Goal: Find specific page/section: Find specific page/section

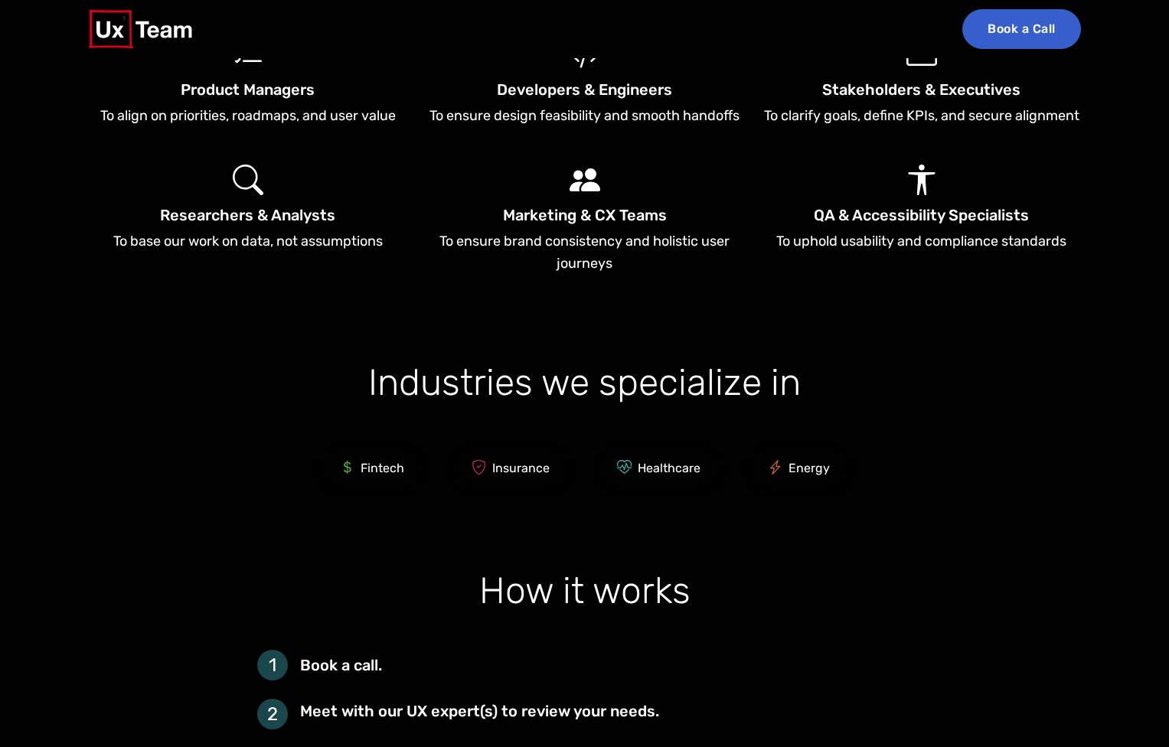
scroll to position [2256, 0]
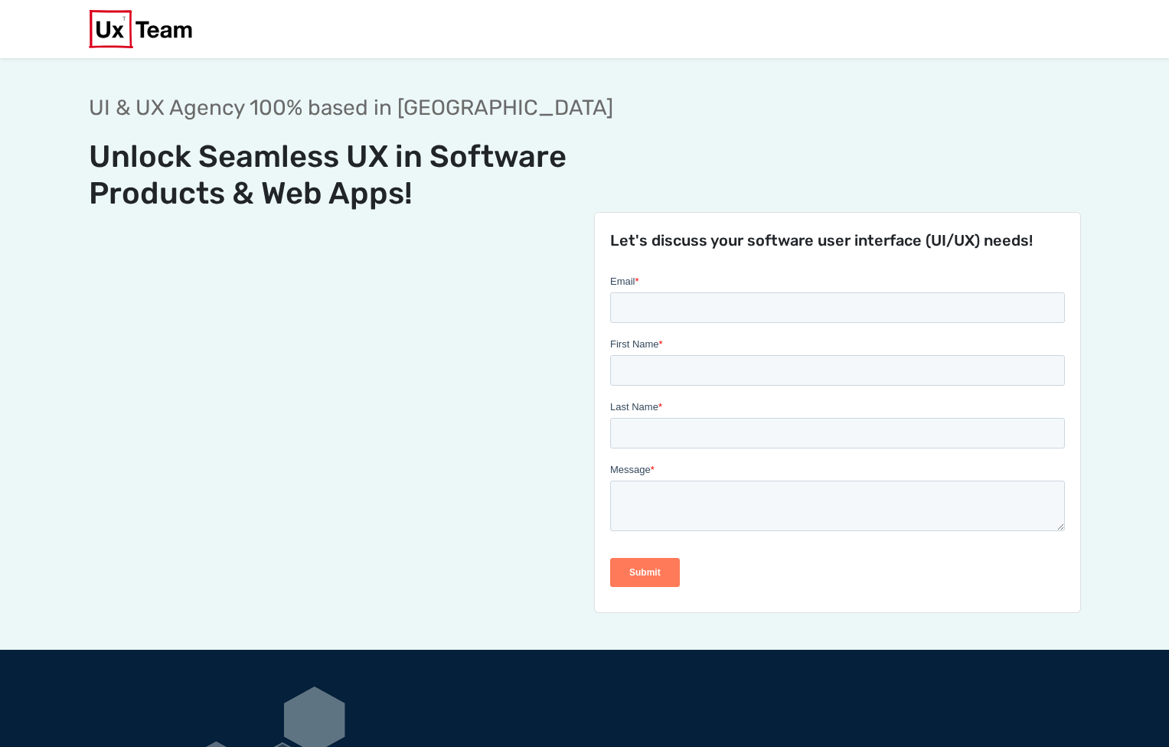
click at [282, 344] on div "Let's discuss your software user interface (UI/UX) needs!" at bounding box center [585, 412] width 1010 height 401
drag, startPoint x: 333, startPoint y: 343, endPoint x: 315, endPoint y: 276, distance: 69.1
click at [315, 276] on div "Let's discuss your software user interface (UI/UX) needs!" at bounding box center [585, 412] width 1010 height 401
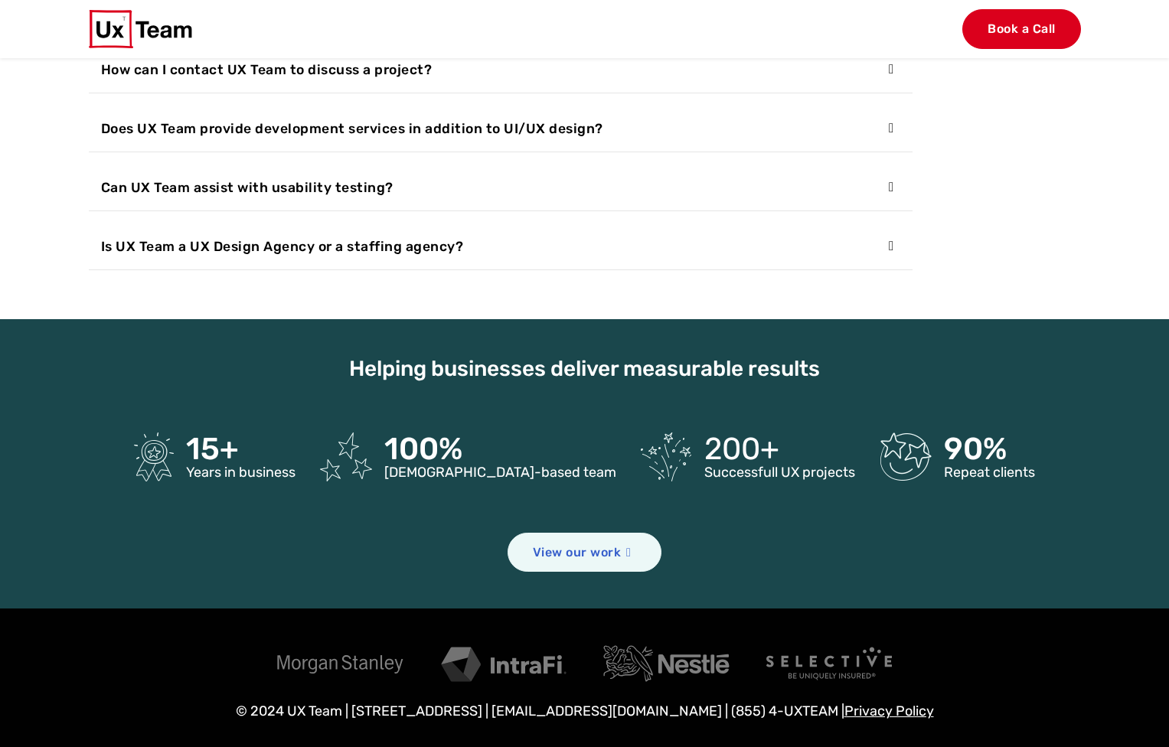
scroll to position [5801, 0]
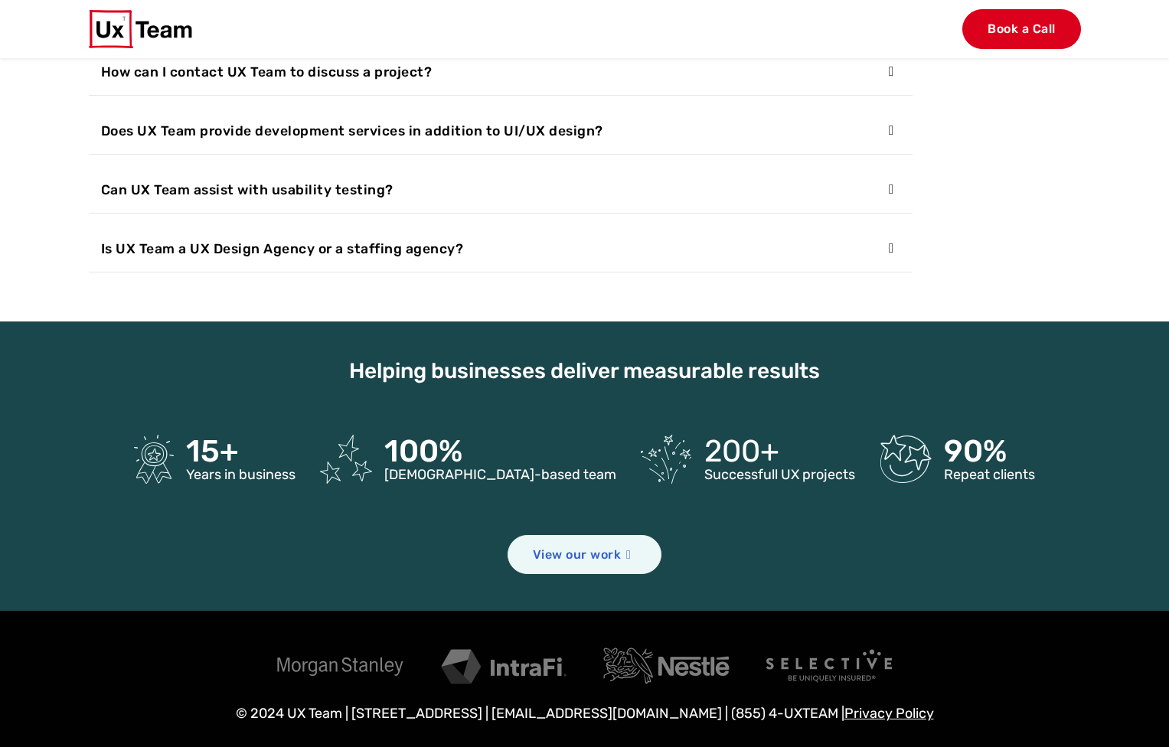
click at [840, 230] on button "Is UX Team a UX Design Agency or a staffing agency?" at bounding box center [501, 249] width 824 height 46
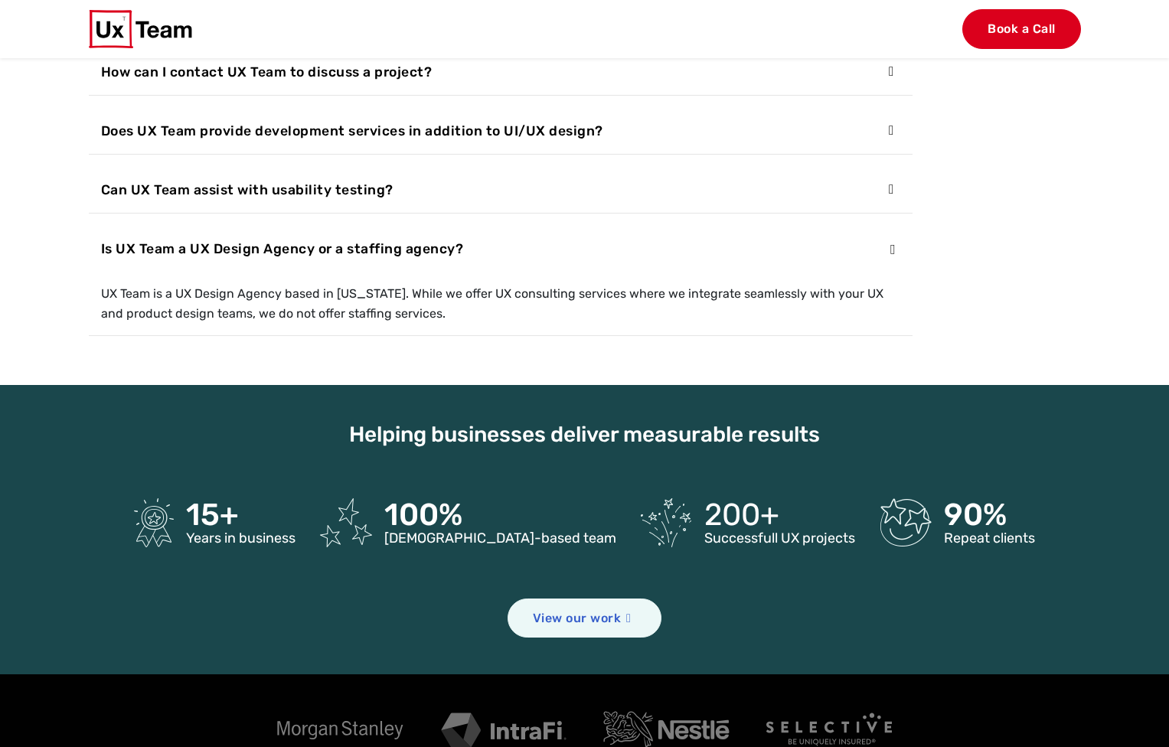
click at [868, 235] on button "Is UX Team a UX Design Agency or a staffing agency?" at bounding box center [501, 249] width 824 height 46
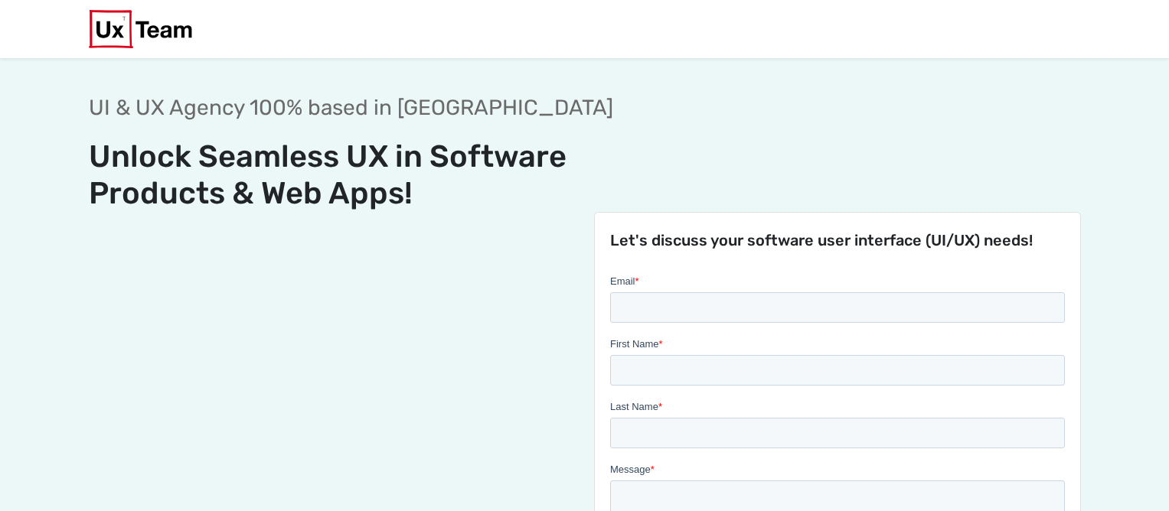
scroll to position [0, 0]
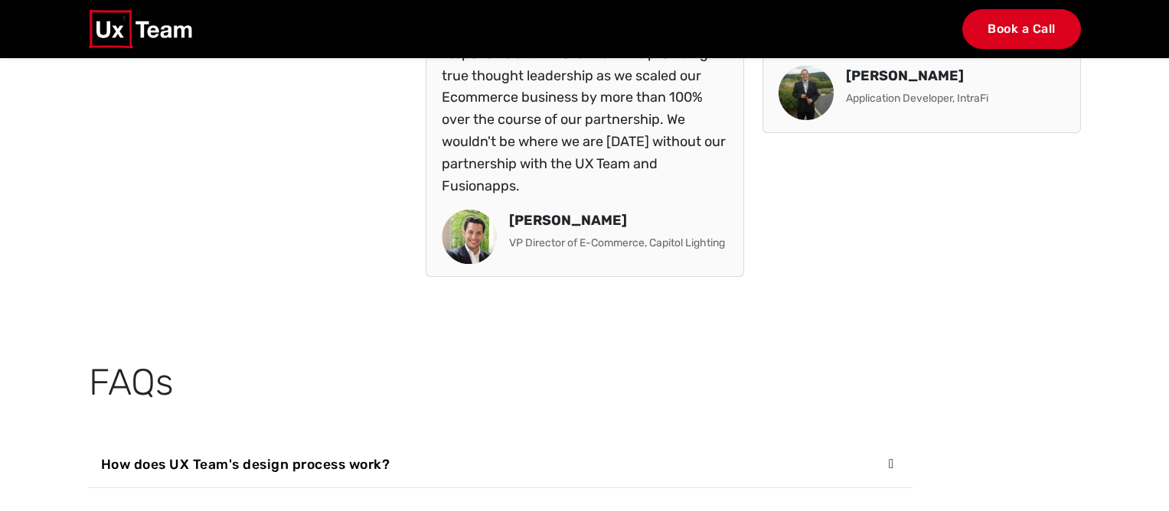
scroll to position [5605, 0]
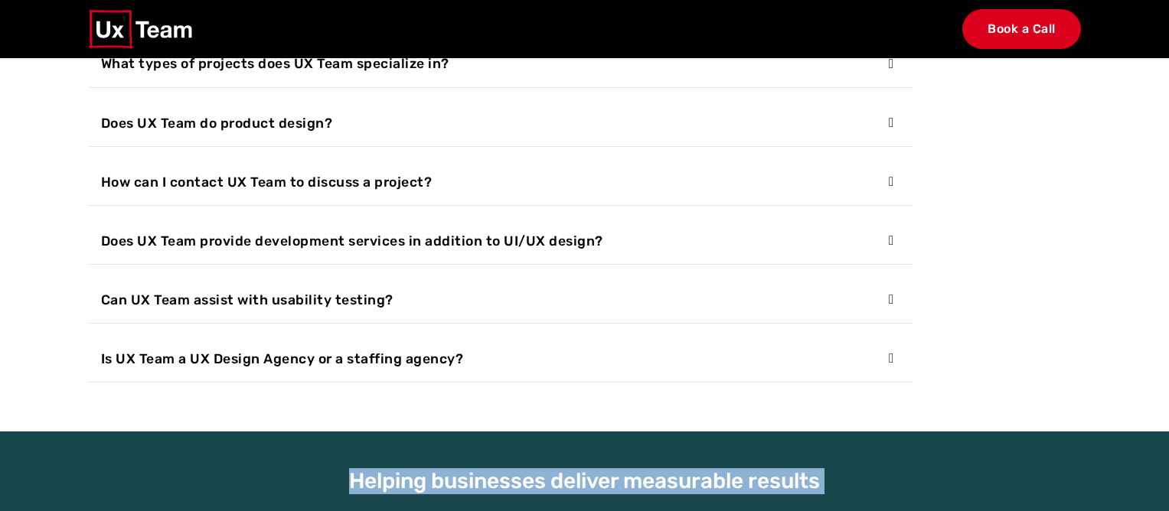
drag, startPoint x: 383, startPoint y: 510, endPoint x: 414, endPoint y: 400, distance: 113.9
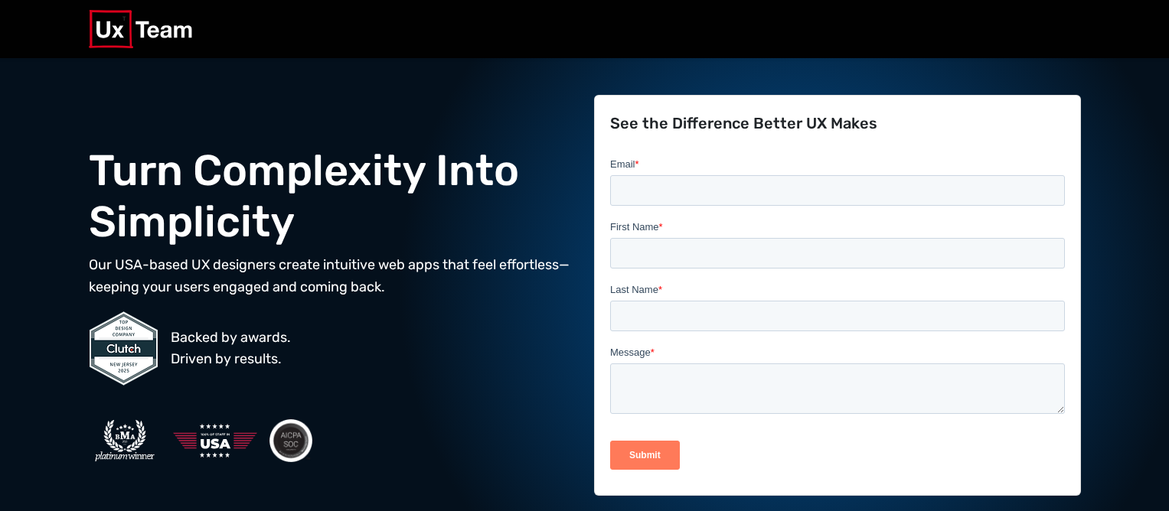
scroll to position [0, 0]
